Goal: Information Seeking & Learning: Learn about a topic

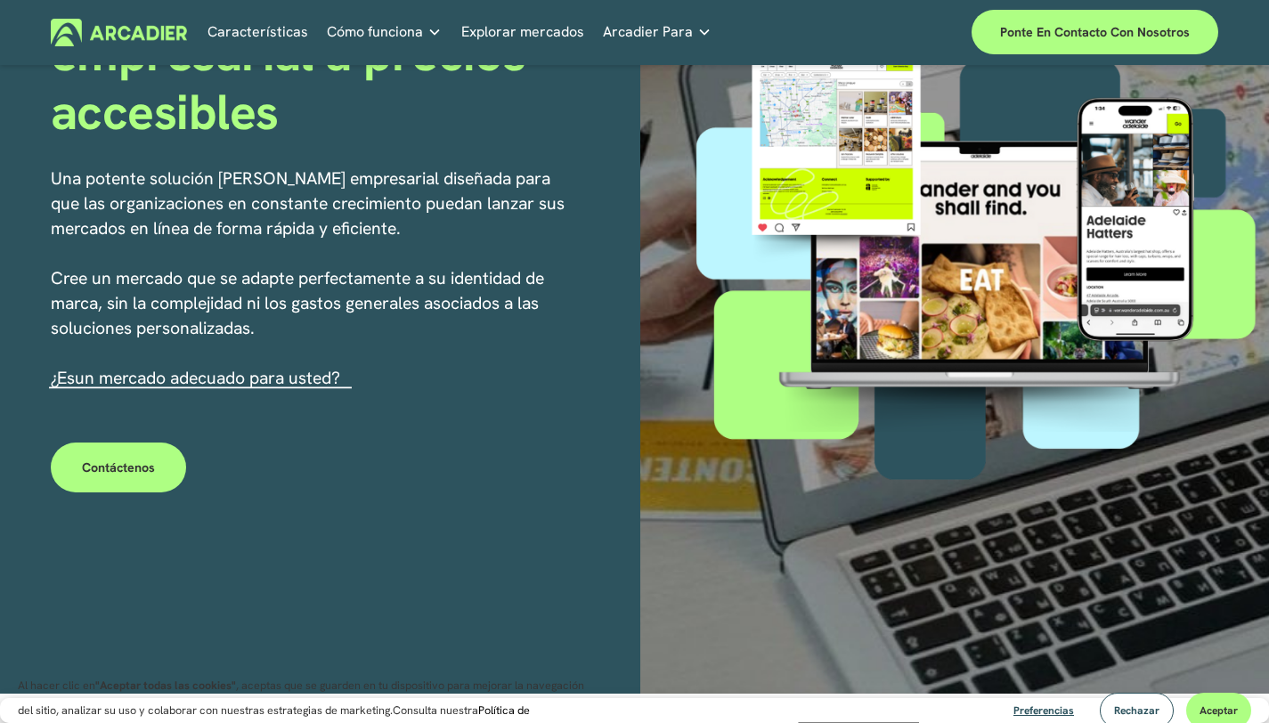
scroll to position [273, 0]
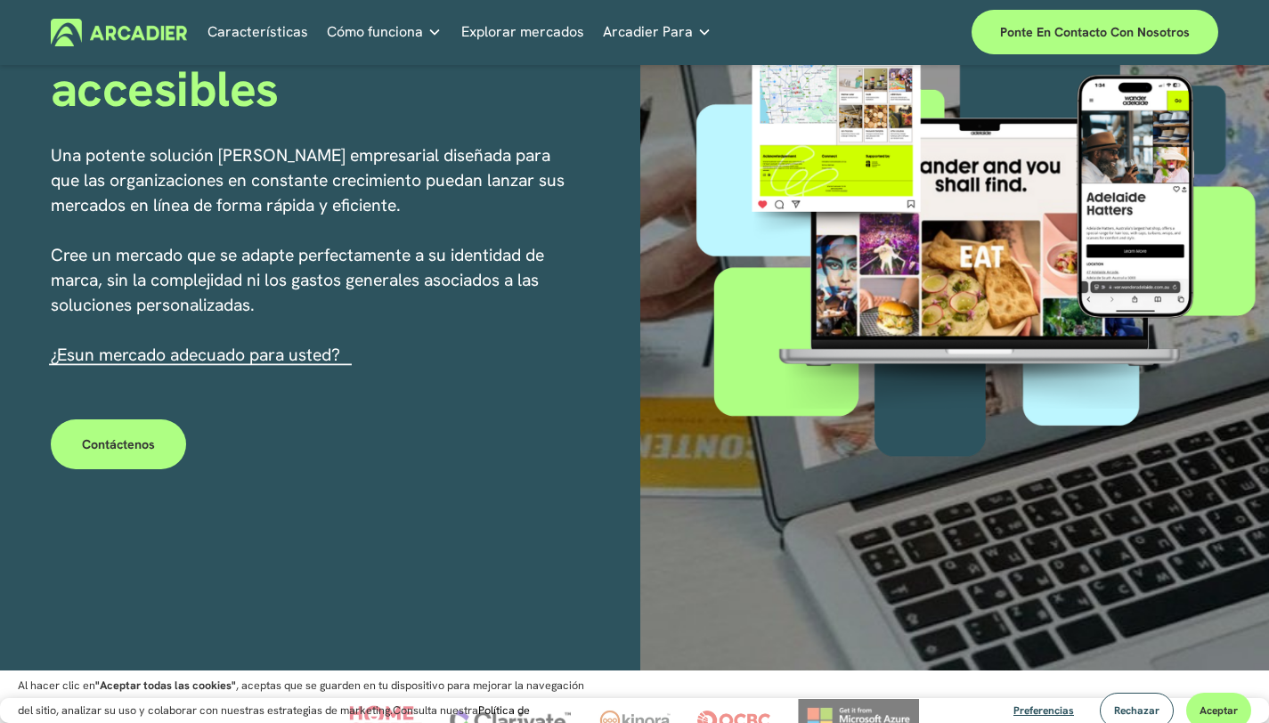
click at [0, 0] on link "Autopartes Agilizamos y mejoramos las operaciones a través de nuestra plataform…" at bounding box center [0, 0] width 0 height 0
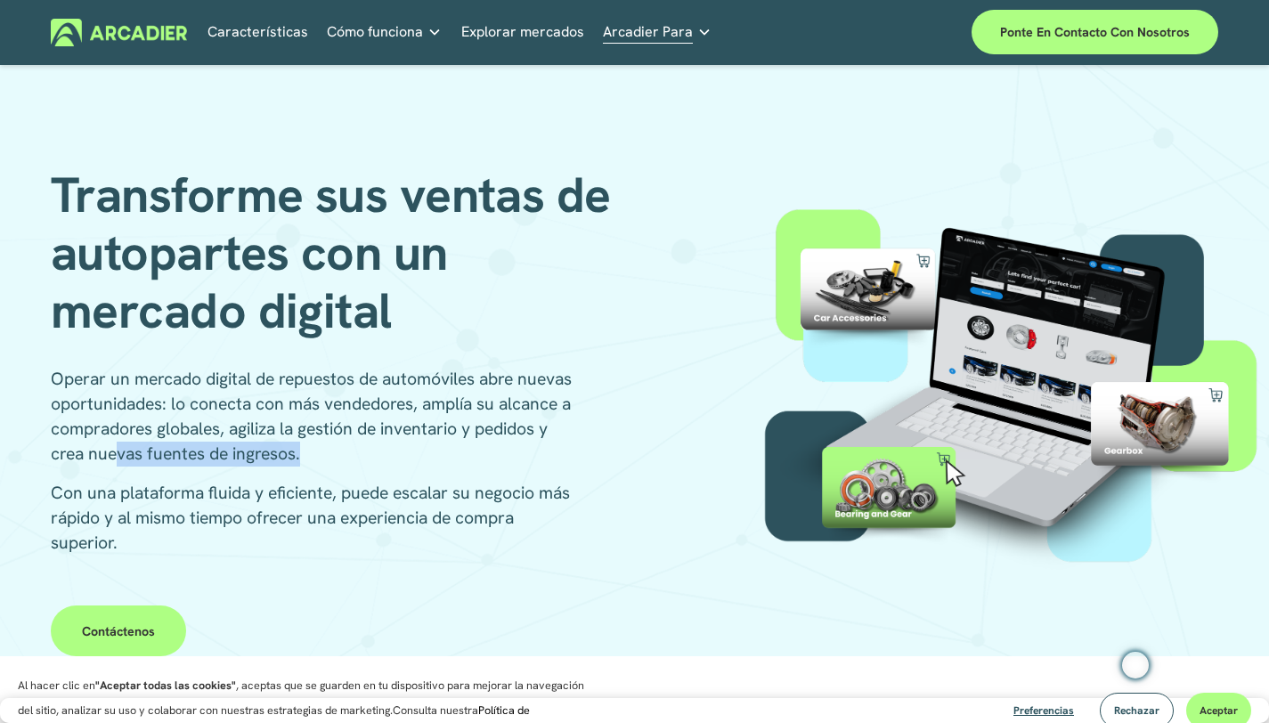
drag, startPoint x: 203, startPoint y: 445, endPoint x: 418, endPoint y: 456, distance: 215.0
click at [418, 456] on p "Operar un mercado digital de repuestos de automóviles abre nuevas oportunidades…" at bounding box center [315, 417] width 528 height 100
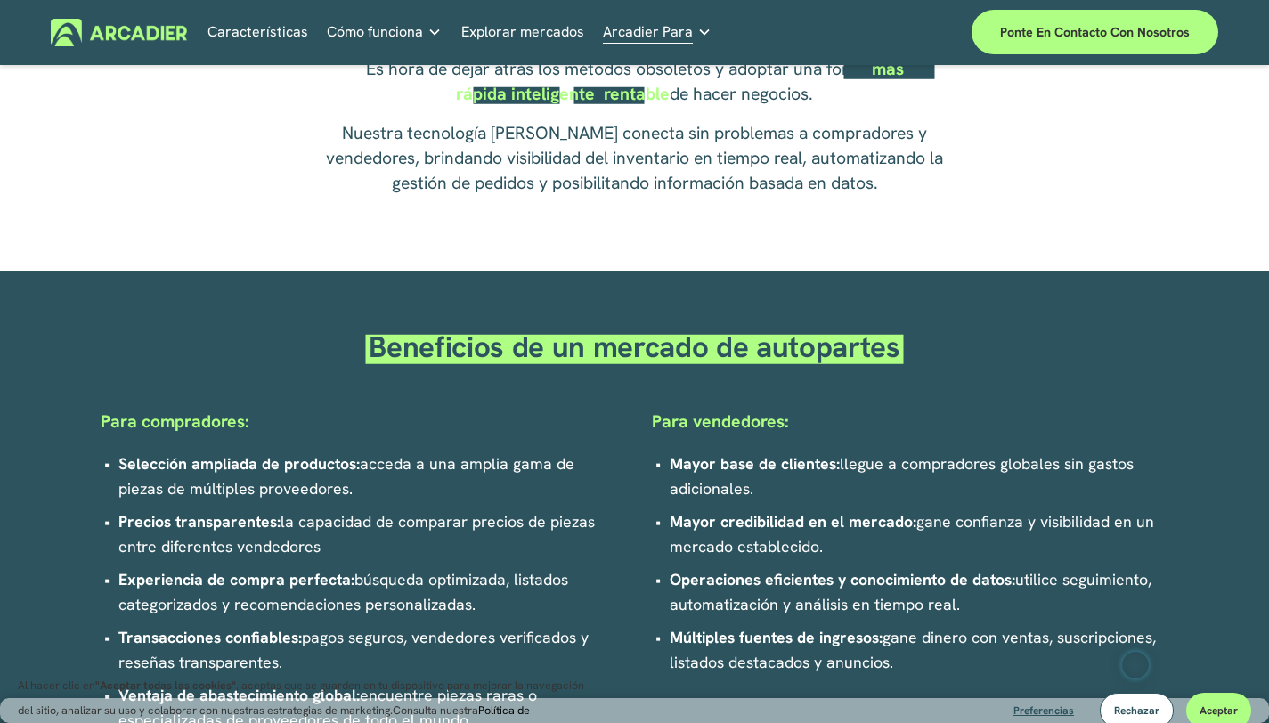
scroll to position [846, 0]
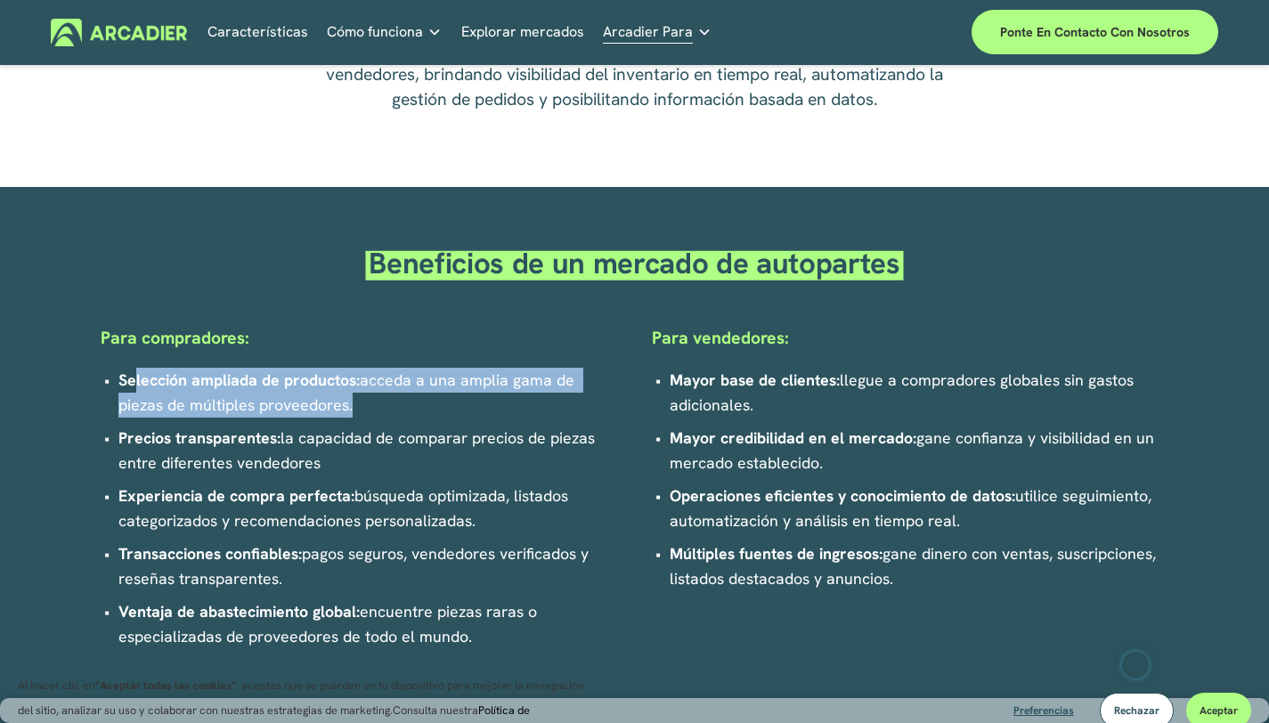
drag, startPoint x: 349, startPoint y: 420, endPoint x: 134, endPoint y: 382, distance: 218.8
click at [134, 382] on p "Selección ampliada de productos: acceda a una amplia gama de piezas de múltiple…" at bounding box center [367, 393] width 499 height 50
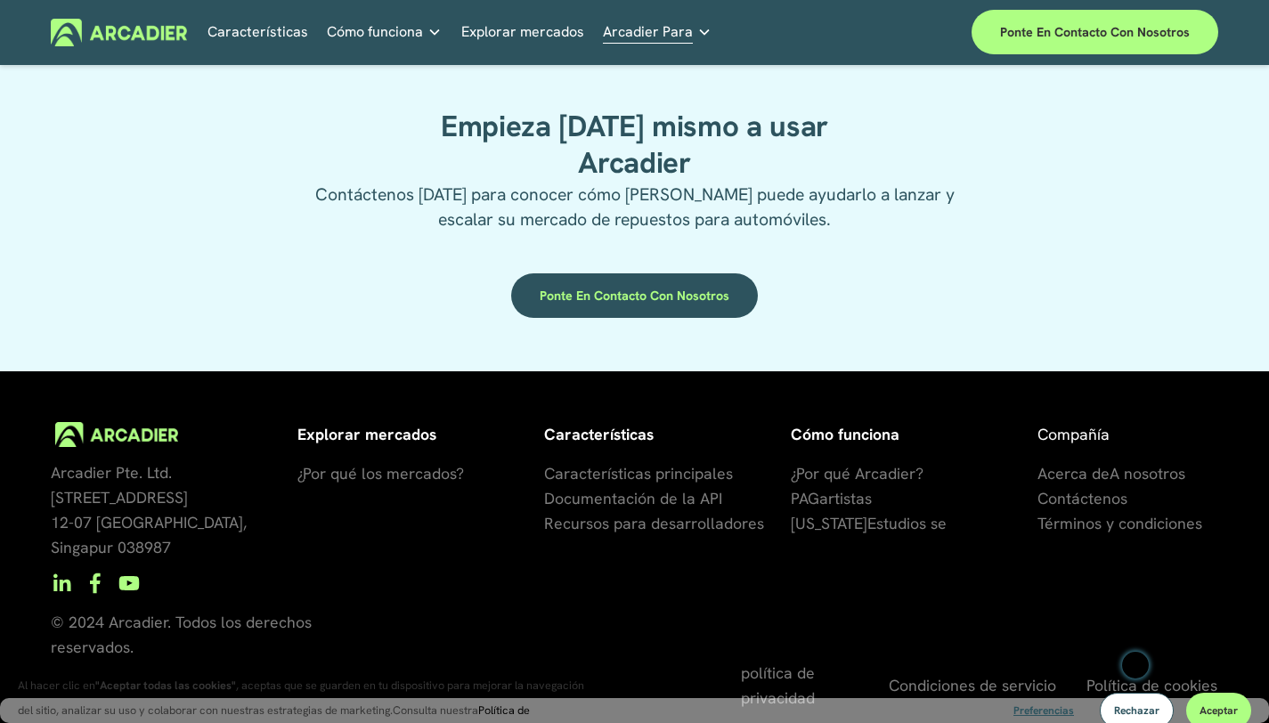
scroll to position [3266, 0]
click at [126, 591] on use "YouTube" at bounding box center [129, 583] width 20 height 14
